Goal: Task Accomplishment & Management: Contribute content

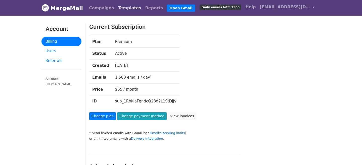
click at [118, 10] on link "Templates" at bounding box center [129, 8] width 27 height 10
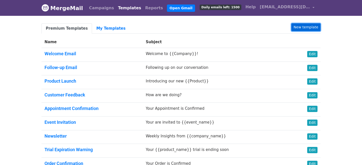
click at [311, 24] on link "New template" at bounding box center [305, 27] width 29 height 8
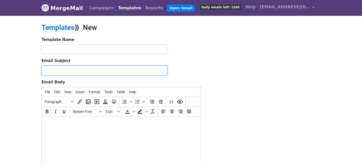
click at [62, 68] on input "Email Subject" at bounding box center [104, 71] width 126 height 10
paste input "Bring a buddy — 30% off just for you! 🎉"
type input "Bring a buddy — 30% off just for you! 🎉"
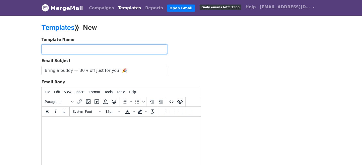
click at [76, 48] on input "text" at bounding box center [104, 50] width 126 height 10
click at [45, 49] on input "Buddypass" at bounding box center [104, 50] width 126 height 10
type input "dcldn25 Buddypass"
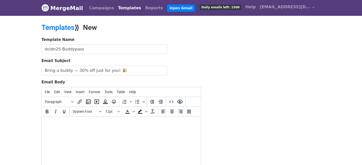
click at [227, 74] on div "Template Name dcldn25 Buddypass Email Subject Bring a buddy — 30% off just for …" at bounding box center [181, 125] width 287 height 177
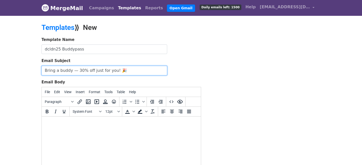
click at [44, 69] on input "Bring a buddy — 30% off just for you! 🎉" at bounding box center [104, 71] width 126 height 10
type input "droidcon London : Bring a buddy — 30% off just for you! 🎉"
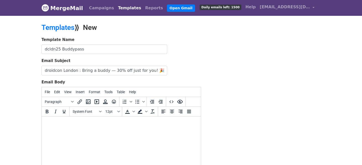
click at [79, 124] on body at bounding box center [121, 124] width 151 height 6
paste body "To enrich screen reader interactions, please activate Accessibility in Grammarl…"
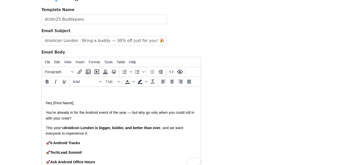
click at [47, 104] on span "Hey [First Name]," at bounding box center [60, 103] width 29 height 4
click at [53, 102] on span "Hey [First Name]," at bounding box center [60, 103] width 29 height 4
click at [54, 102] on span "Hey [First Name]," at bounding box center [60, 103] width 29 height 4
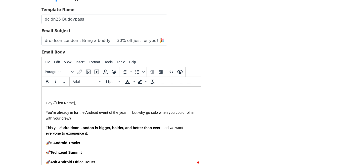
click at [75, 103] on span "Hey {{First Name]," at bounding box center [61, 103] width 30 height 4
click at [64, 102] on span "Hey {{First Name}}," at bounding box center [61, 103] width 31 height 4
click at [47, 103] on span "Hey {{FirstName}}," at bounding box center [61, 103] width 30 height 4
click at [276, 146] on div "Template Name dcldn25 Buddypass Email Subject droidcon London : Bring a buddy —…" at bounding box center [181, 95] width 287 height 177
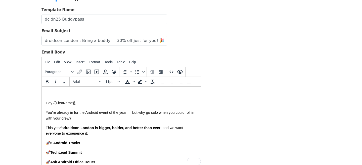
scroll to position [89, 0]
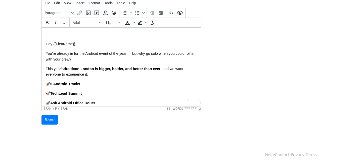
click at [119, 80] on span "Hey {{FirstName}}, You’re already in for the Android event of the year — but wh…" at bounding box center [121, 113] width 151 height 144
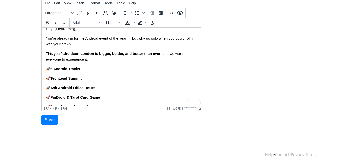
scroll to position [41, 0]
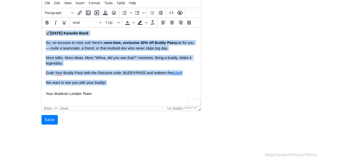
drag, startPoint x: 46, startPoint y: 44, endPoint x: 132, endPoint y: 112, distance: 109.4
click at [132, 106] on html "Hey {{FirstName}}, You’re already in for the Android event of the year — but wh…" at bounding box center [121, 23] width 159 height 168
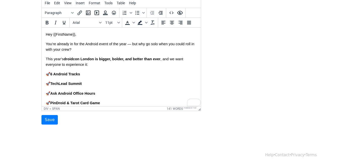
click at [64, 36] on span "Hey {{FirstName}}," at bounding box center [61, 34] width 30 height 4
click at [116, 79] on body "Hey {{FirstName}}, You’re already in for the Android event of the year — but wh…" at bounding box center [121, 107] width 151 height 150
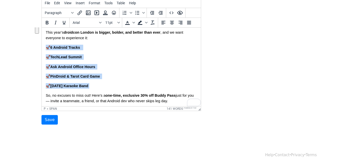
drag, startPoint x: 100, startPoint y: 86, endPoint x: 45, endPoint y: 49, distance: 66.5
click at [45, 49] on html "Hey {{FirstName}}, You’re already in for the Android event of the year — but wh…" at bounding box center [121, 80] width 159 height 158
click at [46, 48] on span "🚀" at bounding box center [48, 48] width 5 height 4
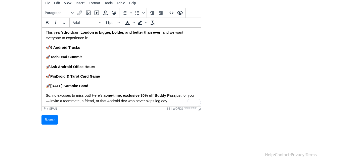
click at [76, 64] on body "Hey {{FirstName}}, You’re already in for the Android event of the year — but wh…" at bounding box center [121, 80] width 151 height 150
click at [93, 71] on body "Hey {{FirstName}}, You’re already in for the Android event of the year — but wh…" at bounding box center [121, 80] width 151 height 150
click at [101, 77] on p "🚀 PinDroid & Tarot Card Game" at bounding box center [121, 77] width 151 height 6
click at [46, 46] on html "Hey {{FirstName}}, You’re already in for the Android event of the year — but wh…" at bounding box center [121, 80] width 159 height 158
click at [160, 12] on icon "Increase indent" at bounding box center [161, 13] width 6 height 6
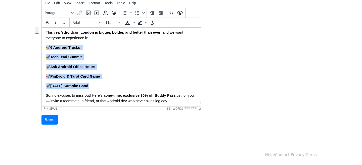
drag, startPoint x: 100, startPoint y: 85, endPoint x: 46, endPoint y: 49, distance: 64.9
click at [46, 49] on body "Hey {{FirstName}}, You’re already in for the Android event of the year — but wh…" at bounding box center [121, 80] width 151 height 150
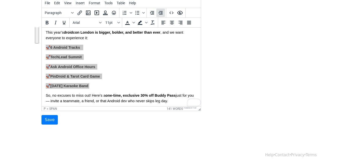
click at [159, 13] on icon "Increase indent" at bounding box center [161, 13] width 6 height 6
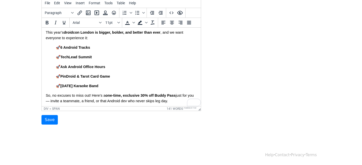
click at [118, 73] on body "Hey {{FirstName}}, You’re already in for the Android event of the year — but wh…" at bounding box center [121, 80] width 151 height 150
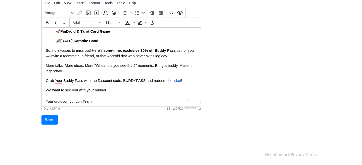
click at [122, 91] on p "We want to see you with your buddy!" at bounding box center [121, 90] width 151 height 6
click at [119, 94] on body "Hey {{FirstName}}, You’re already in for the Android event of the year — but wh…" at bounding box center [121, 35] width 151 height 150
drag, startPoint x: 146, startPoint y: 81, endPoint x: 124, endPoint y: 82, distance: 22.7
click at [124, 82] on span "Grab Your Buddy Pass with the Discount code: BUDDYPASS and redeem the" at bounding box center [109, 81] width 127 height 4
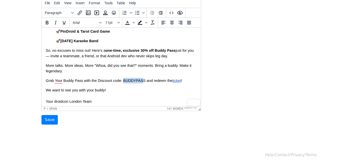
drag, startPoint x: 144, startPoint y: 81, endPoint x: 124, endPoint y: 79, distance: 19.9
click at [124, 79] on span "Grab Your Buddy Pass with the Discount code: BUDDYPASS and redeem the" at bounding box center [109, 81] width 127 height 4
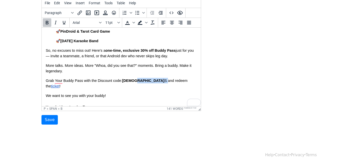
drag, startPoint x: 147, startPoint y: 81, endPoint x: 140, endPoint y: 81, distance: 7.3
click at [140, 81] on span "Grab Your Buddy Pass with the Discount code: BUDDYPAS S and redeem the" at bounding box center [117, 84] width 143 height 10
click at [136, 69] on p "More talks. More ideas. More "Whoa, did you see that?" moments. Bring a buddy. …" at bounding box center [121, 68] width 151 height 11
click at [126, 95] on body "Hey {{FirstName}}, You’re already in for the Android event of the year — but wh…" at bounding box center [121, 37] width 151 height 155
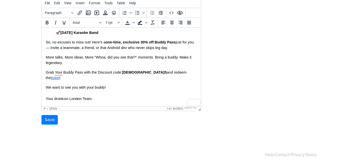
click at [47, 85] on span "We want to see you with your buddy!" at bounding box center [76, 87] width 60 height 4
click at [74, 74] on span "Grab your Buddy Pass with the Discount code: BUDDYPAS S and redeem the" at bounding box center [117, 75] width 142 height 10
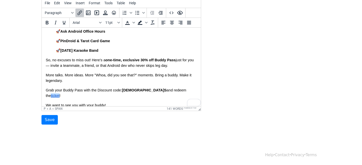
click at [59, 94] on span "ticket" at bounding box center [55, 96] width 9 height 4
click at [80, 13] on icon "Insert/edit link" at bounding box center [80, 13] width 6 height 6
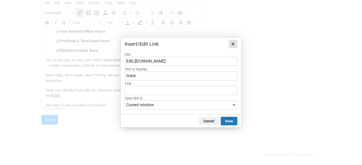
click at [233, 43] on icon "Close" at bounding box center [233, 43] width 3 height 3
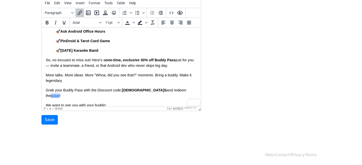
click at [59, 94] on span "ticket" at bounding box center [55, 96] width 9 height 4
click at [80, 12] on icon "Insert/edit link" at bounding box center [80, 13] width 6 height 6
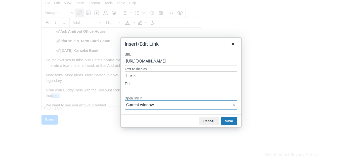
click at [148, 107] on select "Current window New window" at bounding box center [181, 105] width 113 height 9
select select "_blank"
click at [125, 101] on select "Current window New window" at bounding box center [181, 105] width 113 height 9
click at [227, 124] on button "Save" at bounding box center [229, 121] width 17 height 9
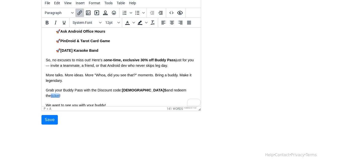
click at [119, 81] on p "More talks. More ideas. More "Whoa, did you see that?" moments. Bring a buddy. …" at bounding box center [121, 77] width 151 height 11
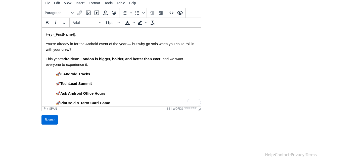
click at [49, 119] on input "Save" at bounding box center [49, 120] width 16 height 10
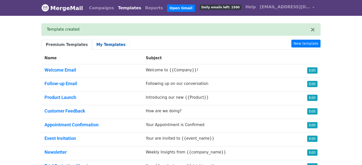
click at [110, 48] on link "My Templates" at bounding box center [111, 45] width 38 height 10
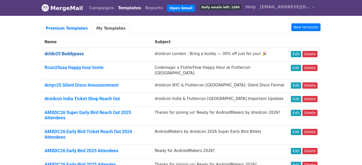
click at [71, 54] on link "dcldn25 Buddypass" at bounding box center [64, 53] width 39 height 5
click at [296, 54] on link "Edit" at bounding box center [296, 54] width 10 height 6
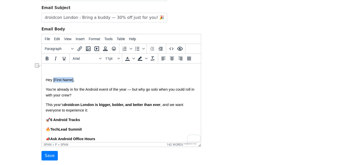
drag, startPoint x: 74, startPoint y: 71, endPoint x: 54, endPoint y: 70, distance: 20.1
click at [54, 78] on span "Hey [First Name]," at bounding box center [60, 80] width 29 height 4
click at [79, 89] on span "Hey {{FirstName}}, You’re already in for the Android event of the year — but wh…" at bounding box center [121, 152] width 151 height 150
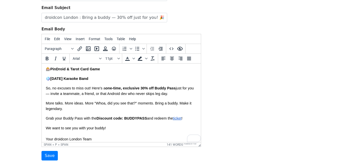
scroll to position [79, 0]
click at [103, 142] on div "To enrich screen reader interactions, please activate Accessibility in Grammarl…" at bounding box center [121, 145] width 151 height 6
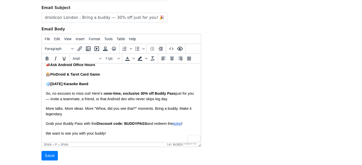
click at [101, 131] on span "We want to see you with your buddy!" at bounding box center [76, 133] width 60 height 4
click at [181, 122] on span "ticket" at bounding box center [177, 124] width 9 height 4
click at [141, 106] on p "More talks. More ideas. More "Whoa, did you see that?" moments. Bring a buddy. …" at bounding box center [121, 111] width 151 height 11
click at [179, 122] on span "ticket" at bounding box center [177, 124] width 9 height 4
click at [79, 50] on icon "Insert/edit link" at bounding box center [80, 49] width 6 height 6
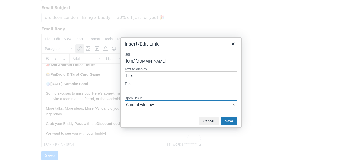
click at [157, 103] on select "Current window New window" at bounding box center [181, 105] width 113 height 9
select select "_blank"
click at [125, 101] on select "Current window New window" at bounding box center [181, 105] width 113 height 9
click at [230, 119] on button "Save" at bounding box center [229, 121] width 17 height 9
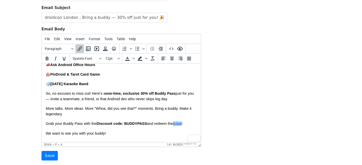
click at [114, 121] on p "Grab your Buddy Pass with the Discount code: BUDDYPASS and redeem the ticket !" at bounding box center [121, 124] width 151 height 6
click at [70, 107] on p "More talks. More ideas. More "Whoa, did you see that?" moments. Bring a buddy. …" at bounding box center [121, 111] width 151 height 11
click at [64, 106] on p "More talks. More ideas. More "Whoa, did you see that?" moments. Bring a buddy. …" at bounding box center [121, 111] width 151 height 11
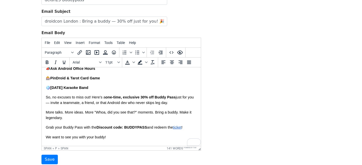
click at [221, 122] on div "Template Name dcldn25 Buddypass Email Subject droidcon London : Bring a buddy —…" at bounding box center [181, 76] width 287 height 177
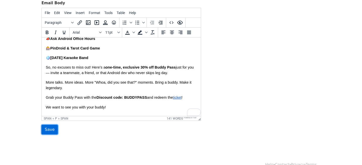
click at [49, 130] on input "Save" at bounding box center [49, 130] width 16 height 10
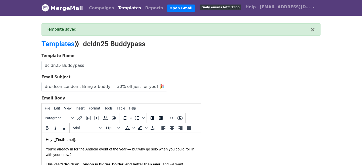
click at [116, 9] on link "Templates" at bounding box center [129, 8] width 27 height 10
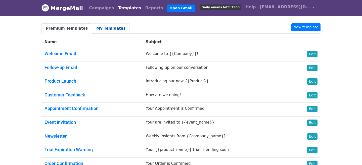
click at [107, 30] on link "My Templates" at bounding box center [111, 28] width 38 height 10
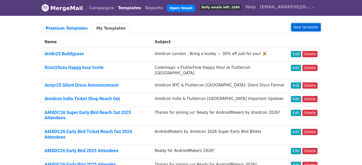
click at [310, 26] on link "New template" at bounding box center [305, 27] width 29 height 8
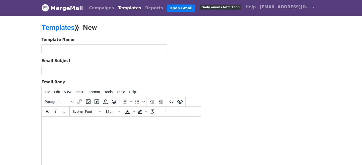
click at [67, 130] on html at bounding box center [121, 124] width 159 height 14
click at [59, 123] on body "To enrich screen reader interactions, please activate Accessibility in Grammarl…" at bounding box center [121, 124] width 151 height 6
paste body "To enrich screen reader interactions, please activate Accessibility in Grammarl…"
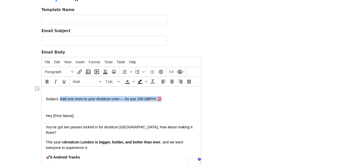
drag, startPoint x: 169, startPoint y: 100, endPoint x: 60, endPoint y: 100, distance: 108.9
click at [60, 100] on p "Subject: Add one more to your droidcon crew — for just 199 GBP!!!! 🚨" at bounding box center [121, 99] width 151 height 6
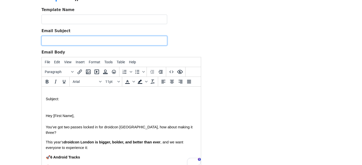
click at [64, 41] on input "Email Subject" at bounding box center [104, 41] width 126 height 10
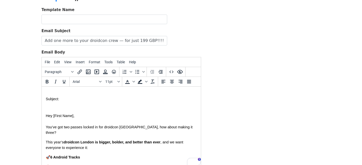
drag, startPoint x: 66, startPoint y: 100, endPoint x: 43, endPoint y: 100, distance: 23.6
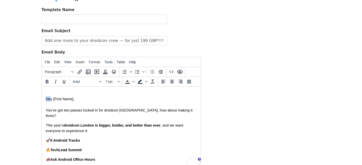
drag, startPoint x: 51, startPoint y: 92, endPoint x: 51, endPoint y: 98, distance: 6.5
click at [51, 98] on body "Hey [First Name], You’ve got two passes locked in for droidcon London, how abou…" at bounding box center [121, 165] width 151 height 149
click at [60, 100] on span "Hey [First Name]," at bounding box center [60, 99] width 29 height 4
click at [99, 117] on span "Hey [First Name], You’ve got two passes locked in for droidcon London, how abou…" at bounding box center [121, 165] width 151 height 138
drag, startPoint x: 45, startPoint y: 99, endPoint x: 83, endPoint y: 123, distance: 44.8
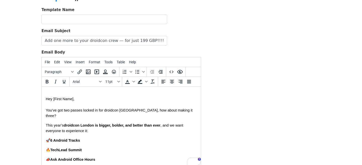
click at [83, 123] on html "Hey [First Name], You’ve got two passes locked in for droidcon London, how abou…" at bounding box center [121, 165] width 159 height 157
click at [83, 123] on p "This year’s droidcon London is bigger, bolder, and better than ever , and we wa…" at bounding box center [121, 128] width 151 height 11
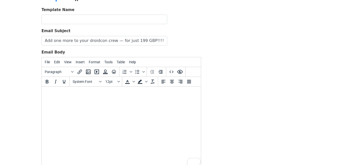
click at [57, 96] on body "To enrich screen reader interactions, please activate Accessibility in Grammarl…" at bounding box center [121, 99] width 151 height 17
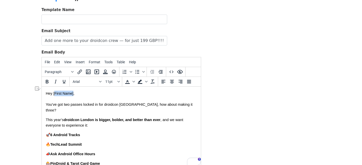
drag, startPoint x: 73, startPoint y: 94, endPoint x: 54, endPoint y: 93, distance: 19.1
click at [54, 93] on span "Hey [First Name]," at bounding box center [60, 94] width 29 height 4
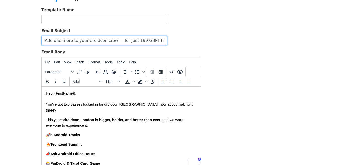
click at [45, 38] on input "Add one more to your droidcon crew — for just 199 GBP!!!! 🚨" at bounding box center [104, 41] width 126 height 10
type input "droidcon London: Add one more to your droidcon crew — for just 199 GBP!!!! 🚨"
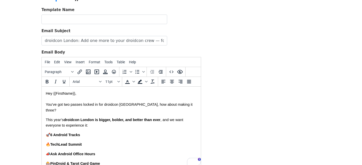
click at [80, 111] on body "Hey {{FirstName}}, You’ve got two passes locked in for droidcon London, how abo…" at bounding box center [121, 160] width 151 height 138
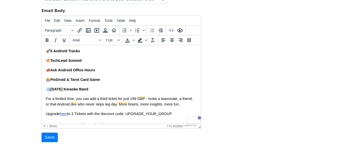
scroll to position [42, 0]
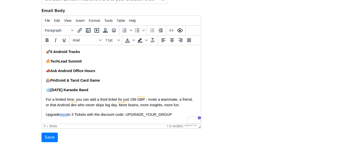
drag, startPoint x: 178, startPoint y: 109, endPoint x: 102, endPoint y: 108, distance: 75.4
click at [102, 112] on p "Upgrade here to 3 Tickets with the discount code: UPGRADE_YOUR_GROUP" at bounding box center [121, 115] width 151 height 6
click at [93, 102] on span "For a limited time, you can add a third ticket for just 199 GBP - invite a team…" at bounding box center [120, 103] width 148 height 10
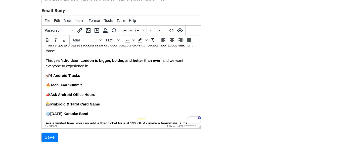
scroll to position [0, 0]
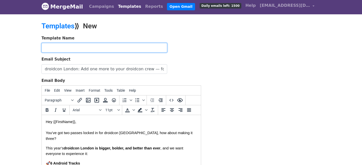
click at [132, 47] on input "text" at bounding box center [104, 48] width 126 height 10
type input "D"
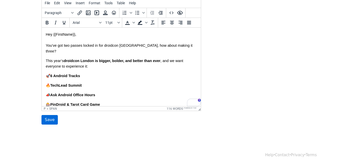
type input "dcldn25 Buddypass + 3"
click at [50, 120] on input "Save" at bounding box center [49, 120] width 16 height 10
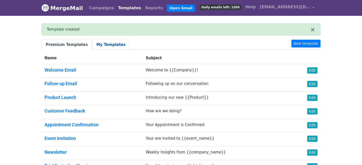
click at [104, 45] on link "My Templates" at bounding box center [111, 45] width 38 height 10
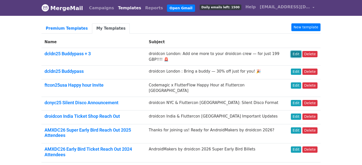
click at [299, 52] on link "Edit" at bounding box center [296, 54] width 10 height 6
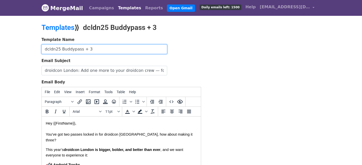
click at [95, 50] on input "dcldn25 Buddypass + 3" at bounding box center [104, 50] width 126 height 10
type input "dcldn25 Buddypass + 2"
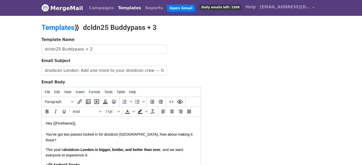
click at [255, 82] on div "Template Name dcldn25 Buddypass + 2 Email Subject droidcon [GEOGRAPHIC_DATA]: A…" at bounding box center [181, 125] width 287 height 177
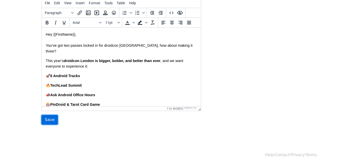
click at [47, 120] on input "Save" at bounding box center [49, 120] width 16 height 10
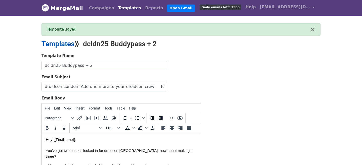
click at [72, 41] on link "Templates" at bounding box center [57, 44] width 33 height 8
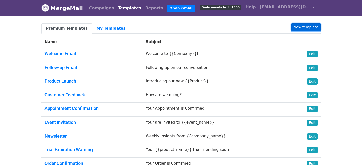
click at [309, 29] on link "New template" at bounding box center [305, 27] width 29 height 8
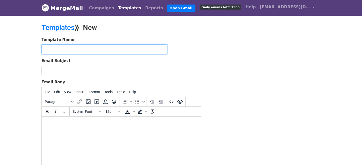
click at [87, 50] on input "text" at bounding box center [104, 50] width 126 height 10
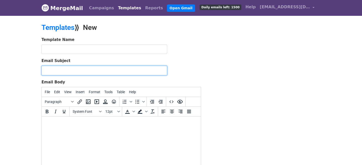
click at [71, 70] on input "Email Subject" at bounding box center [104, 71] width 126 height 10
paste input "Level up your team pass — exclusive upgrade 🎟️"
type input "Level up your team pass — exclusive upgrade 🎟️"
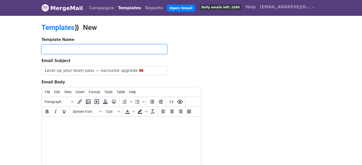
click at [75, 53] on input "text" at bounding box center [104, 50] width 126 height 10
type input "dcldn25 Buddy Pass + 3"
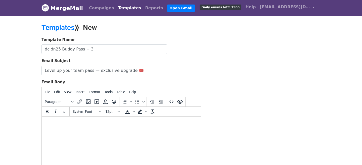
click at [57, 124] on body at bounding box center [121, 124] width 151 height 6
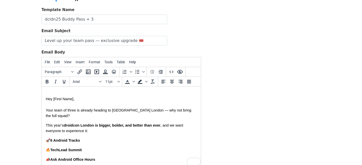
click at [46, 100] on span "Hey [First Name]," at bounding box center [60, 99] width 29 height 4
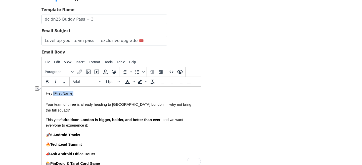
drag, startPoint x: 74, startPoint y: 95, endPoint x: 54, endPoint y: 95, distance: 20.1
click at [54, 95] on span "Hey [First Name]," at bounding box center [60, 94] width 29 height 4
click at [92, 109] on body "Hey {{FirstName}}, Your team of three is already heading to droidcon London — w…" at bounding box center [121, 161] width 151 height 140
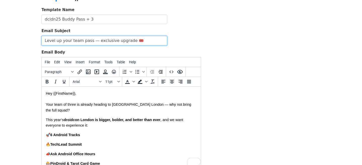
click at [45, 42] on input "Level up your team pass — exclusive upgrade 🎟️" at bounding box center [104, 41] width 126 height 10
type input "droidcon London: Level up your team pass — exclusive upgrade 🎟️"
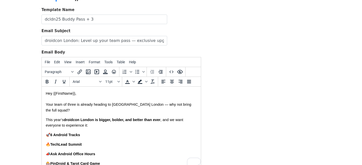
click at [92, 120] on p "This year’s droidcon London is bigger, bolder, and better than ever , and we wa…" at bounding box center [121, 122] width 151 height 11
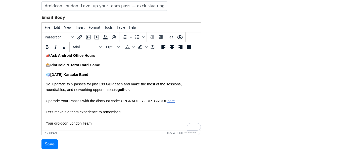
click at [81, 128] on html "Hey {{FirstName}}, Your team of three is already heading to droidcon London — w…" at bounding box center [121, 62] width 159 height 148
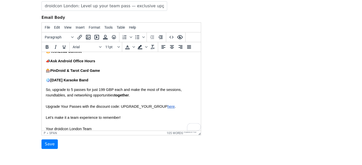
drag, startPoint x: 168, startPoint y: 102, endPoint x: 97, endPoint y: 100, distance: 71.7
click at [97, 104] on p "Upgrade Your Passes with the discount code: UPGRADE_YOUR_GROUP here ." at bounding box center [121, 107] width 151 height 6
click at [85, 93] on p "So, upgrade to 5 passes for just 199 GBP each and make the most of the sessions…" at bounding box center [121, 92] width 151 height 11
click at [51, 146] on input "Save" at bounding box center [49, 145] width 16 height 10
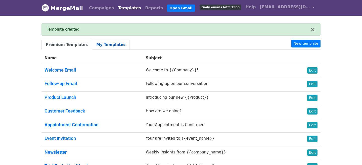
click at [99, 45] on link "My Templates" at bounding box center [111, 45] width 38 height 10
click at [308, 44] on link "New template" at bounding box center [305, 44] width 29 height 8
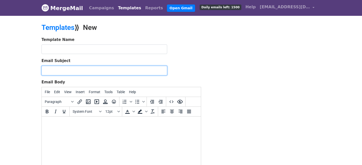
click at [88, 71] on input "Email Subject" at bounding box center [104, 71] width 126 height 10
paste input "One more pass to complete your team 🎟️🤝"
click at [46, 70] on input "One more pass to complete your team 🎟️🤝" at bounding box center [104, 71] width 126 height 10
type input "droidcon London: One more pass to complete your team 🎟️🤝"
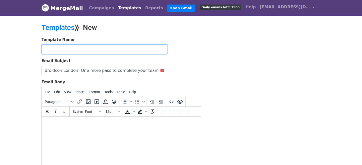
click at [50, 49] on input "text" at bounding box center [104, 50] width 126 height 10
type input "dcldn25 Buddypass + 4"
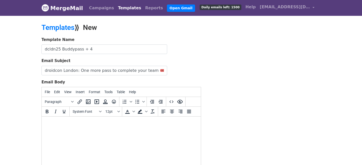
click at [90, 130] on html at bounding box center [121, 124] width 159 height 14
paste body "To enrich screen reader interactions, please activate Accessibility in Grammarl…"
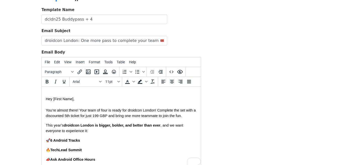
click at [46, 100] on span "Hey [First Name]," at bounding box center [60, 99] width 29 height 4
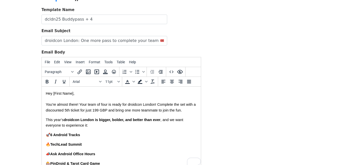
click at [74, 94] on p "Hey [First Name]," at bounding box center [121, 94] width 151 height 6
drag, startPoint x: 73, startPoint y: 94, endPoint x: 55, endPoint y: 93, distance: 18.6
click at [55, 93] on span "Hey [First Name]," at bounding box center [60, 94] width 29 height 4
click at [91, 113] on p "You’re almost there! Your team of four is ready for droidcon London! Complete t…" at bounding box center [121, 107] width 151 height 11
click at [115, 128] on body "Hey {{FirstName}}, You’re almost there! Your team of four is ready for droidcon…" at bounding box center [121, 158] width 151 height 134
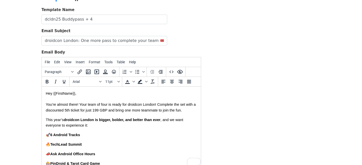
click at [145, 124] on p "This year’s droidcon London is bigger, bolder, and better than ever , and we wa…" at bounding box center [121, 122] width 151 height 11
click at [115, 121] on span "droidcon London is bigger, bolder, and better than ever" at bounding box center [112, 120] width 97 height 4
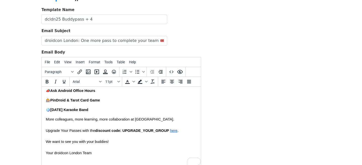
scroll to position [50, 0]
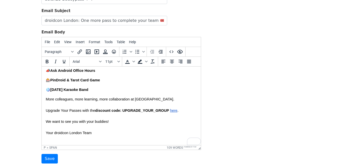
click at [117, 139] on div "To enrich screen reader interactions, please activate Accessibility in Grammarl…" at bounding box center [121, 139] width 151 height 6
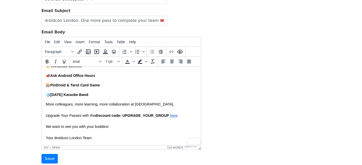
scroll to position [58, 0]
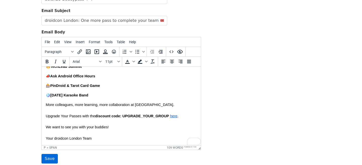
click at [51, 157] on input "Save" at bounding box center [49, 159] width 16 height 10
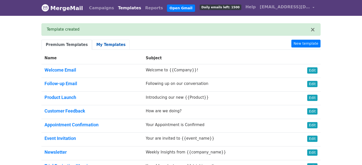
click at [104, 44] on link "My Templates" at bounding box center [111, 45] width 38 height 10
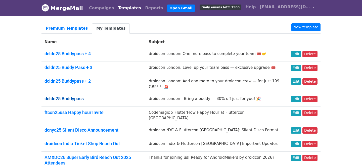
click at [75, 98] on link "dcldn25 Buddypass" at bounding box center [64, 98] width 39 height 5
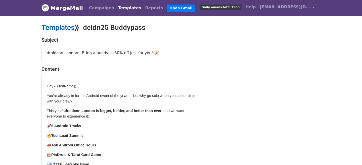
click at [68, 28] on link "Templates" at bounding box center [57, 27] width 33 height 8
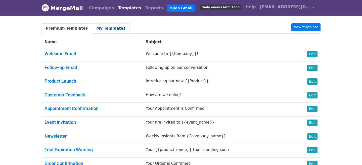
click at [108, 28] on link "My Templates" at bounding box center [111, 28] width 38 height 10
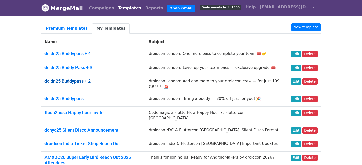
click at [83, 81] on link "dcldn25 Buddypass + 2" at bounding box center [68, 80] width 46 height 5
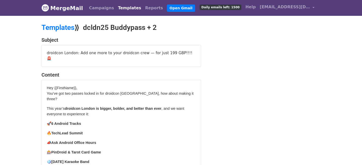
click at [124, 10] on link "Templates" at bounding box center [129, 8] width 27 height 10
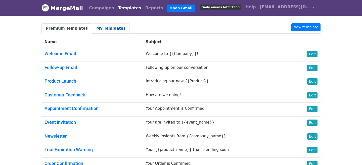
click at [106, 25] on link "My Templates" at bounding box center [111, 28] width 38 height 10
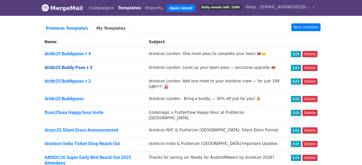
click at [84, 67] on link "dcldn25 Buddy Pass + 3" at bounding box center [69, 67] width 48 height 5
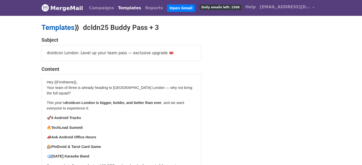
click at [68, 31] on link "Templates" at bounding box center [57, 27] width 33 height 8
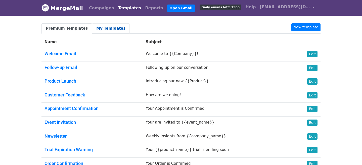
click at [111, 29] on link "My Templates" at bounding box center [111, 28] width 38 height 10
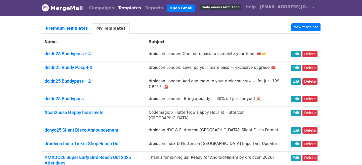
click at [89, 56] on h5 "dcldn25 Buddypass + 4" at bounding box center [94, 54] width 98 height 6
click at [89, 55] on link "dcldn25 Buddypass + 4" at bounding box center [68, 53] width 46 height 5
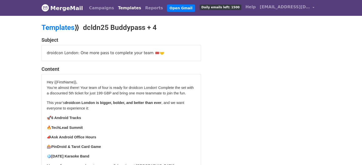
click at [163, 116] on p "🚀 6 Android Tracks" at bounding box center [121, 118] width 149 height 6
click at [66, 31] on link "Templates" at bounding box center [57, 27] width 33 height 8
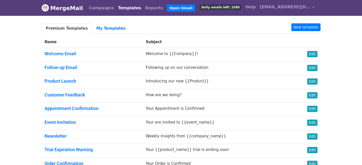
click at [345, 76] on body "MergeMail Campaigns Templates Reports Open Gmail Daily emails left: 1500 Help […" at bounding box center [181, 104] width 362 height 209
